Goal: Task Accomplishment & Management: Manage account settings

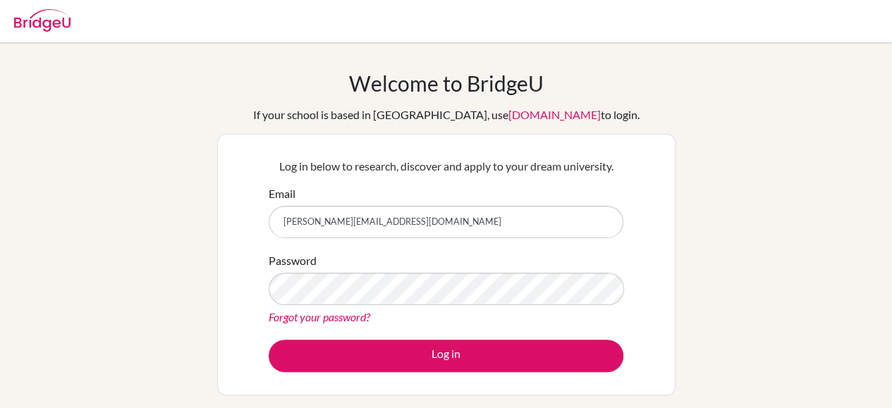
type input "v.lundquist@criastudents.com"
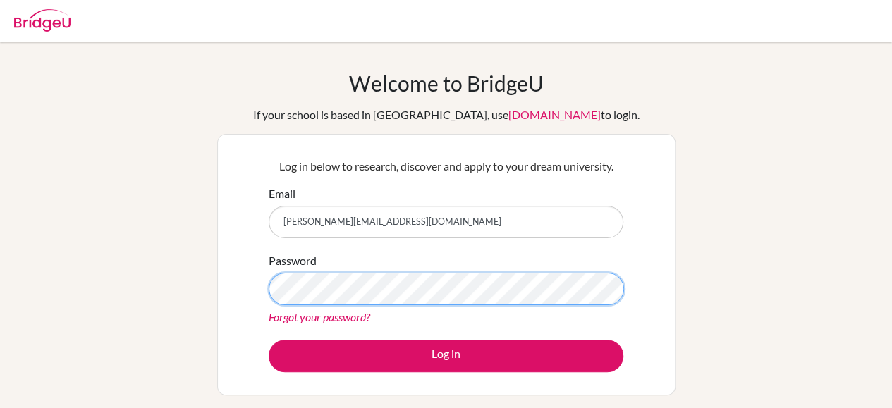
click at [269, 340] on button "Log in" at bounding box center [446, 356] width 355 height 32
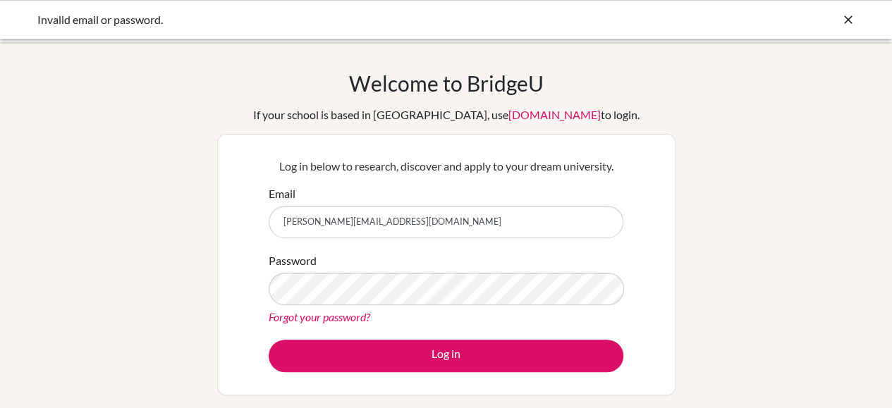
click at [425, 214] on input "[PERSON_NAME][EMAIL_ADDRESS][DOMAIN_NAME]" at bounding box center [446, 222] width 355 height 32
type input "viv.lundquist@gmail.com"
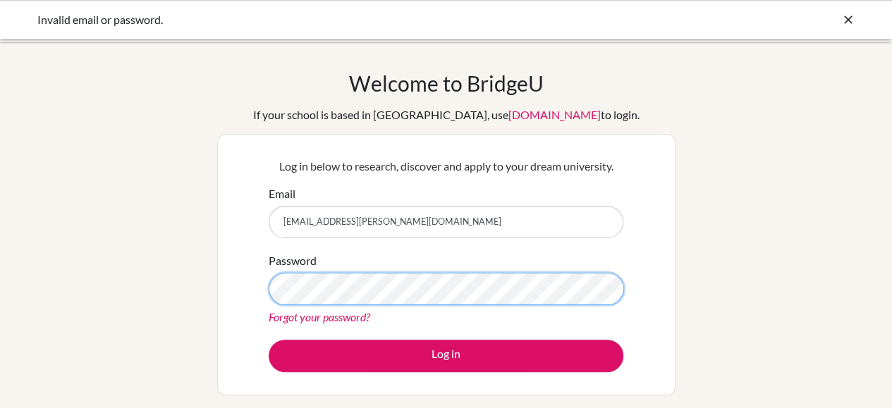
click at [269, 340] on button "Log in" at bounding box center [446, 356] width 355 height 32
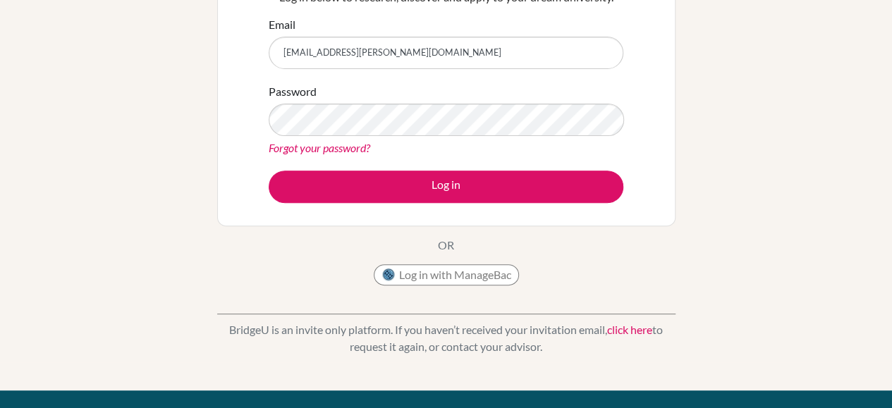
scroll to position [171, 0]
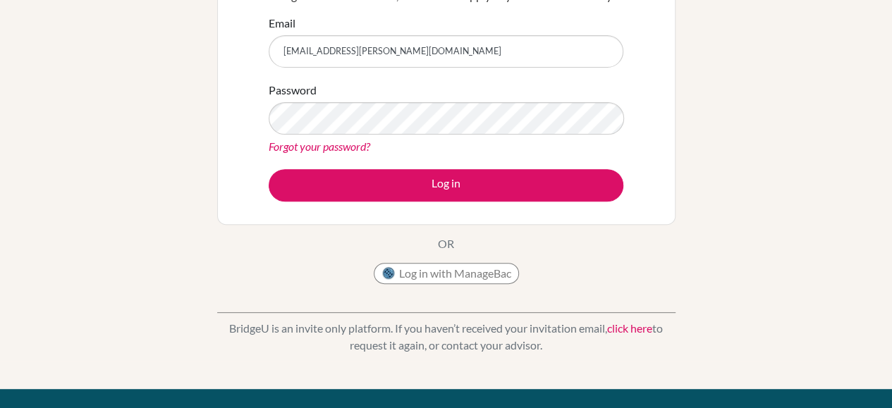
click at [348, 142] on link "Forgot your password?" at bounding box center [320, 146] width 102 height 13
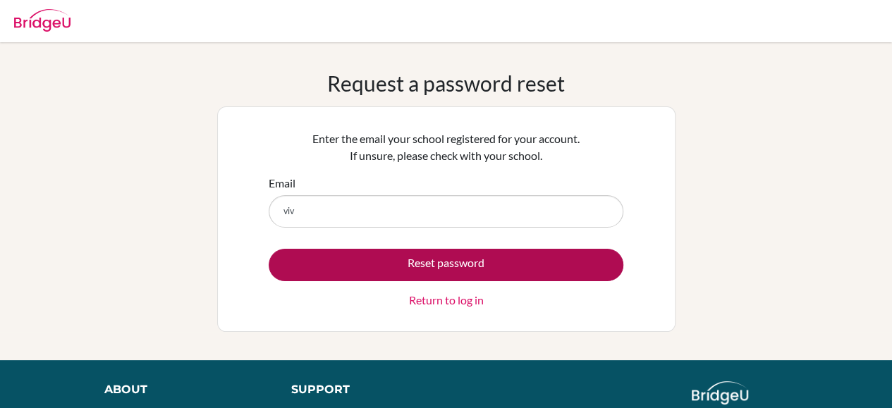
type input "[EMAIL_ADDRESS][PERSON_NAME][DOMAIN_NAME]"
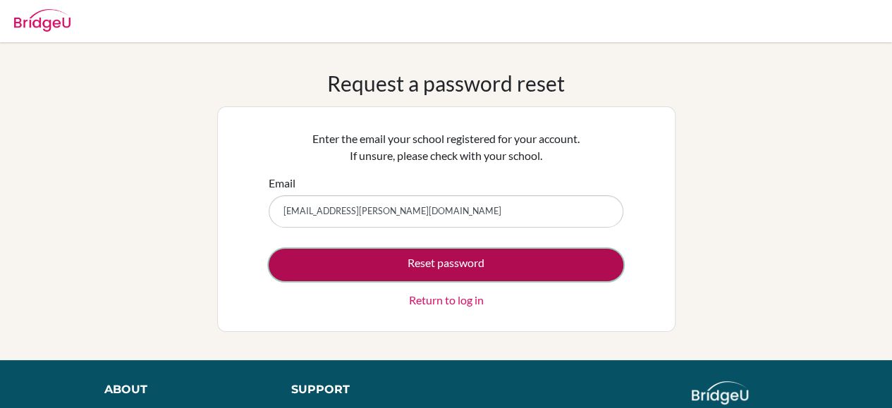
click at [395, 267] on button "Reset password" at bounding box center [446, 265] width 355 height 32
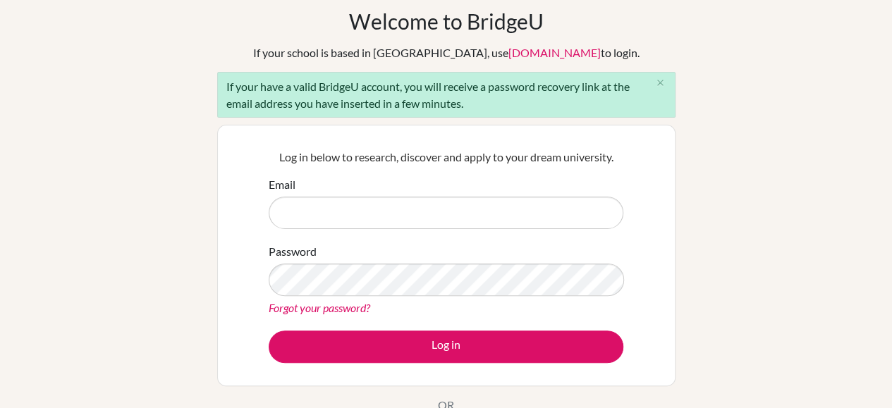
scroll to position [63, 0]
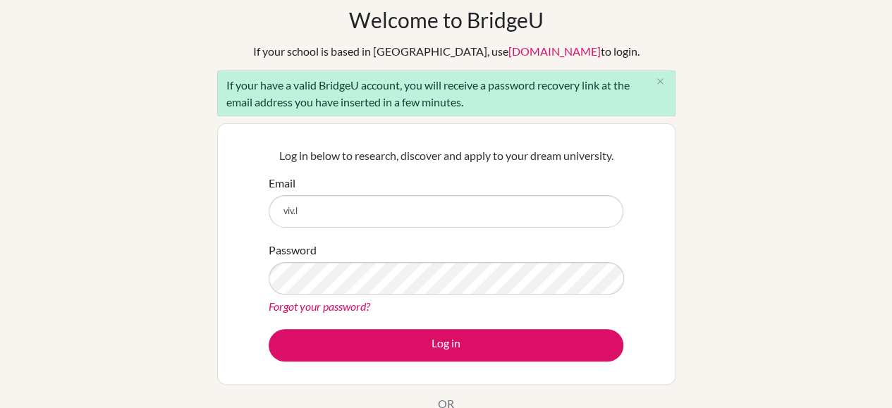
type input "[EMAIL_ADDRESS][PERSON_NAME][DOMAIN_NAME]"
click at [374, 178] on div "Email [EMAIL_ADDRESS][PERSON_NAME][DOMAIN_NAME]" at bounding box center [446, 201] width 355 height 53
click at [358, 104] on div "If your have a valid BridgeU account, you will receive a password recovery link…" at bounding box center [446, 94] width 458 height 46
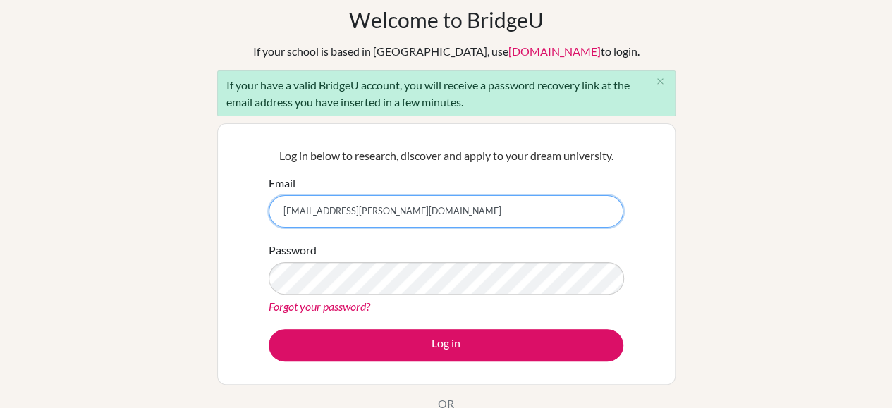
click at [401, 212] on input "[EMAIL_ADDRESS][PERSON_NAME][DOMAIN_NAME]" at bounding box center [446, 211] width 355 height 32
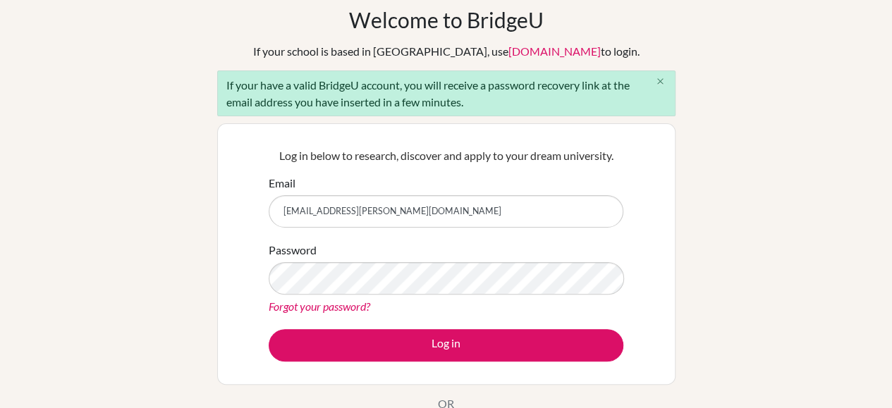
click at [662, 78] on icon "close" at bounding box center [660, 81] width 11 height 11
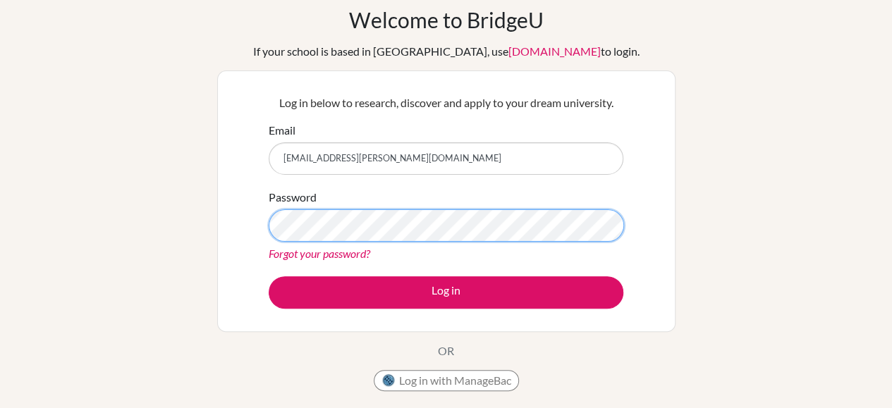
click at [269, 276] on button "Log in" at bounding box center [446, 292] width 355 height 32
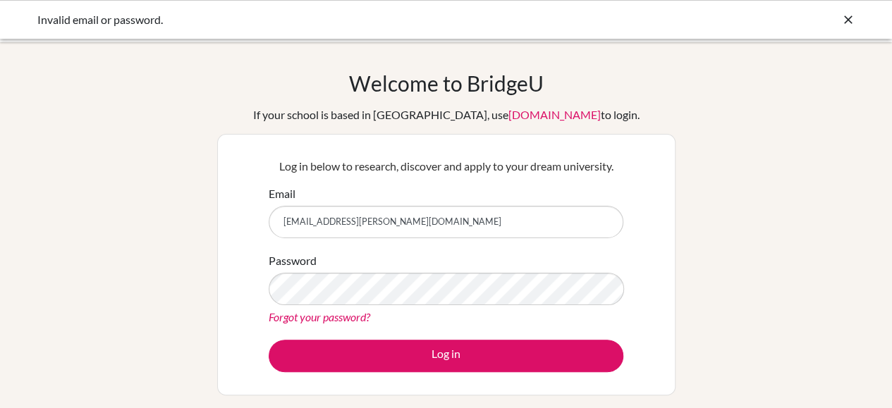
click at [269, 340] on button "Log in" at bounding box center [446, 356] width 355 height 32
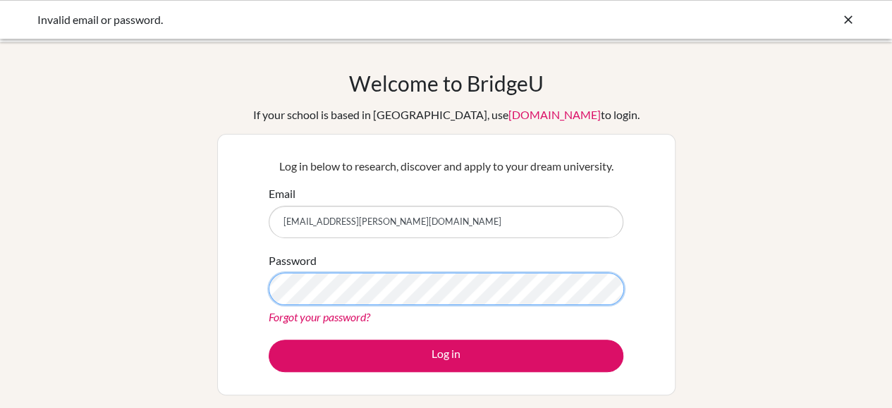
click at [269, 340] on button "Log in" at bounding box center [446, 356] width 355 height 32
